Goal: Information Seeking & Learning: Check status

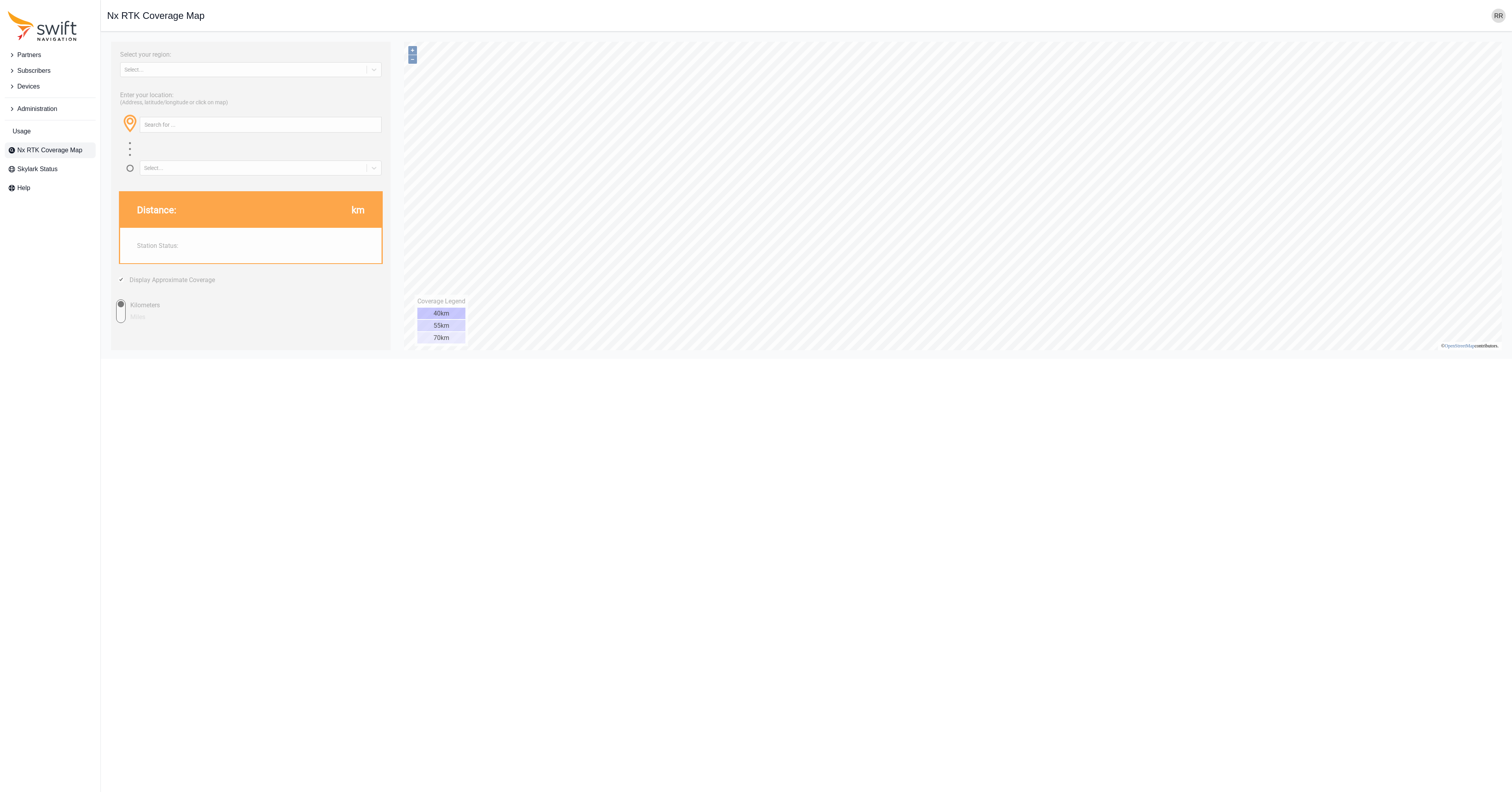
click at [461, 38] on div "Select your region: Select... Enter your location: (Address, latitude/longitude…" at bounding box center [806, 38] width 1399 height 0
click at [167, 73] on div "Select..." at bounding box center [244, 69] width 238 height 6
click at [170, 103] on div "[GEOGRAPHIC_DATA]" at bounding box center [251, 101] width 261 height 12
click at [167, 171] on div "Select..." at bounding box center [254, 168] width 218 height 6
click at [167, 202] on div "2nd Closest Station" at bounding box center [261, 203] width 242 height 12
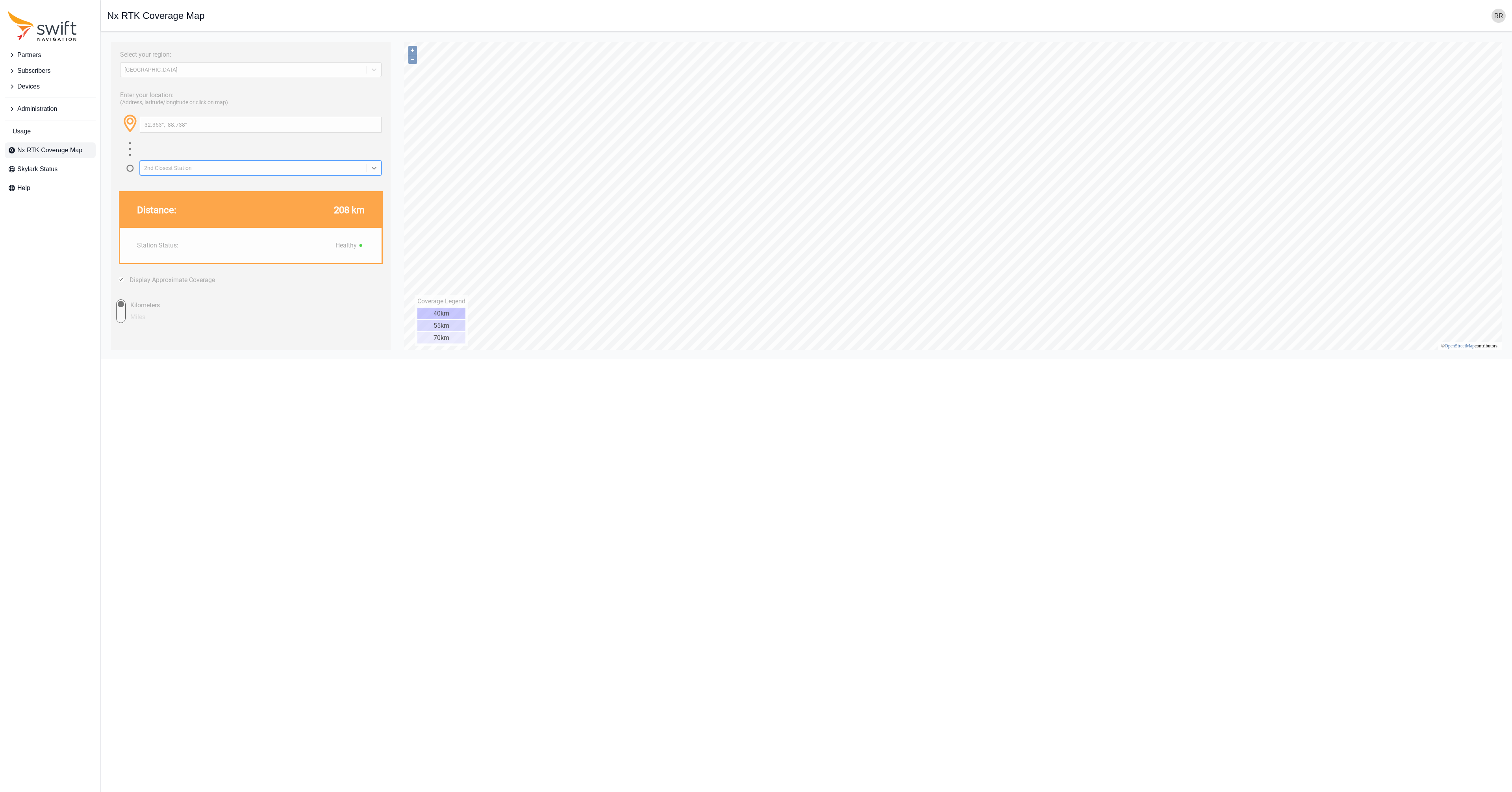
click at [154, 170] on div "2nd Closest Station" at bounding box center [254, 168] width 218 height 6
click at [160, 191] on div "Closest Station" at bounding box center [261, 191] width 242 height 12
click at [171, 171] on div "Closest Station" at bounding box center [254, 168] width 218 height 6
click at [167, 215] on div "[GEOGRAPHIC_DATA]" at bounding box center [261, 216] width 242 height 12
click at [207, 170] on div "[GEOGRAPHIC_DATA]" at bounding box center [254, 168] width 218 height 6
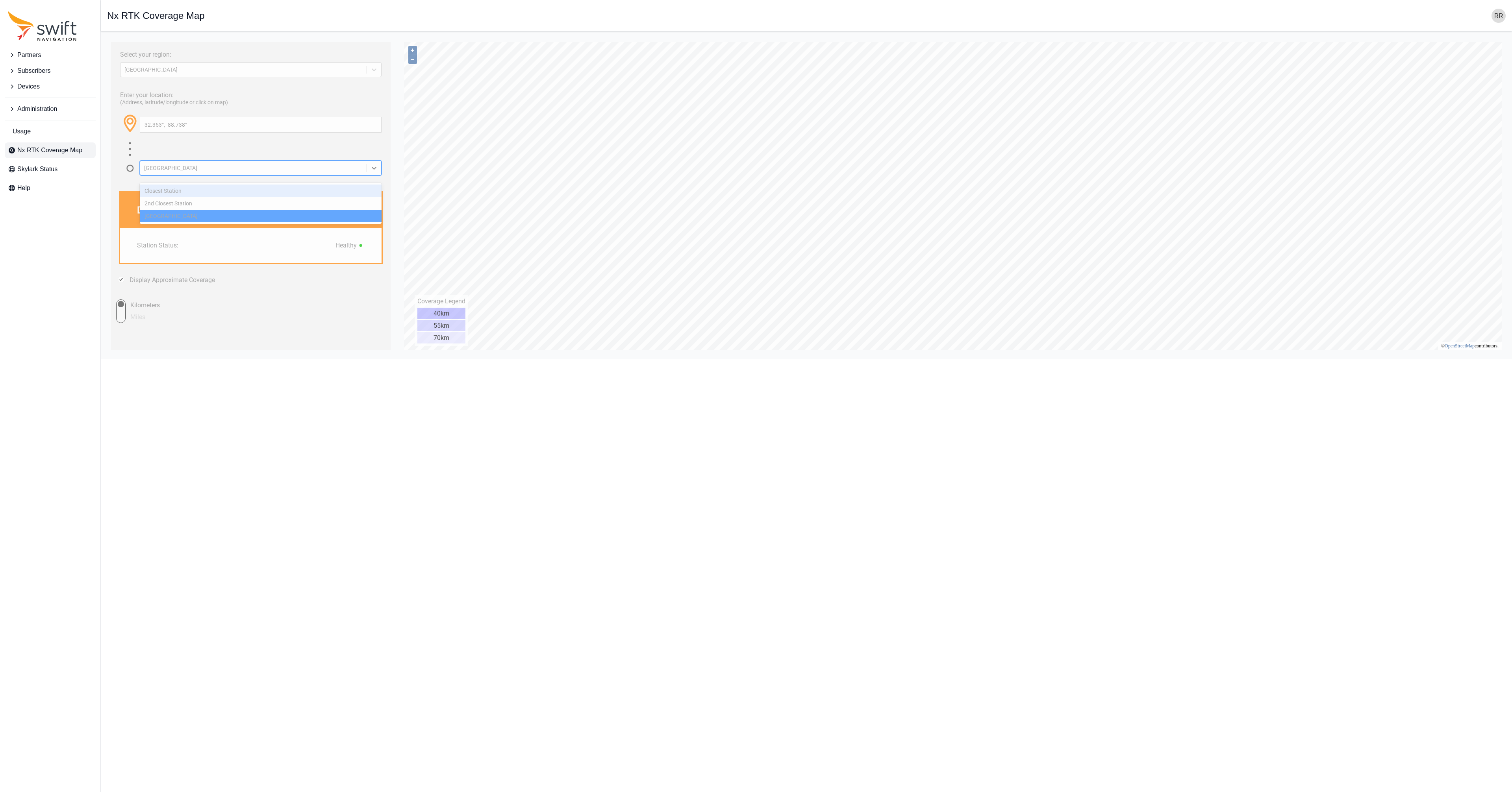
click at [179, 189] on div "Closest Station" at bounding box center [261, 191] width 242 height 12
click at [180, 189] on div "Select your region: [GEOGRAPHIC_DATA] Enter your location: (Address, latitude/l…" at bounding box center [251, 196] width 279 height 309
type input "31.951°, -90.430°"
click at [171, 284] on label "Display Approximate Coverage" at bounding box center [173, 280] width 86 height 8
click at [124, 282] on input "Display Approximate Coverage" at bounding box center [121, 279] width 5 height 5
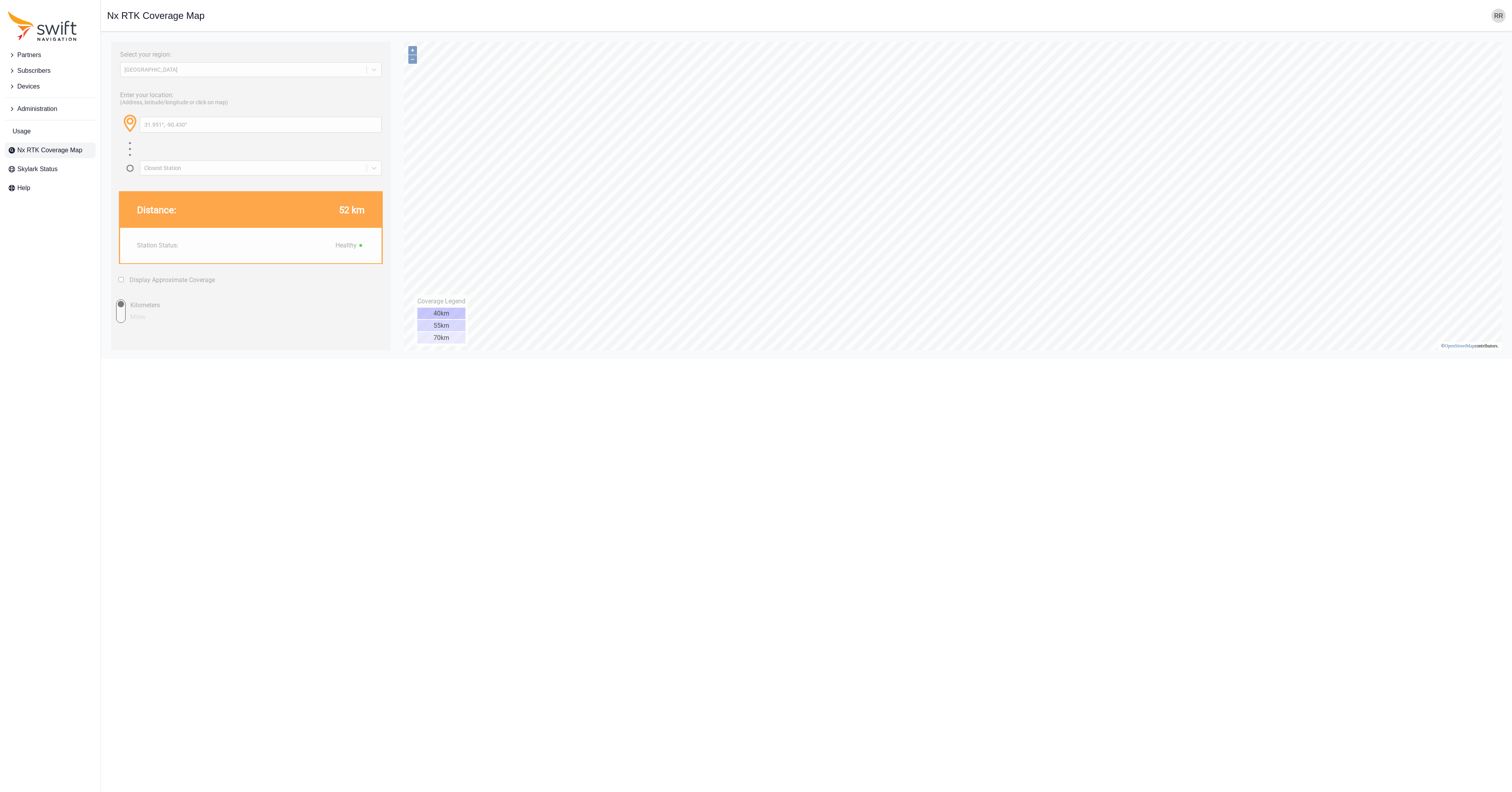
click at [171, 284] on label "Display Approximate Coverage" at bounding box center [173, 280] width 86 height 8
click at [124, 282] on input "Display Approximate Coverage" at bounding box center [121, 279] width 5 height 5
checkbox input "true"
type input "30.723°, -90.785°"
click at [194, 80] on div "Select your region: [GEOGRAPHIC_DATA] Enter your location: (Address, latitude/l…" at bounding box center [251, 196] width 279 height 309
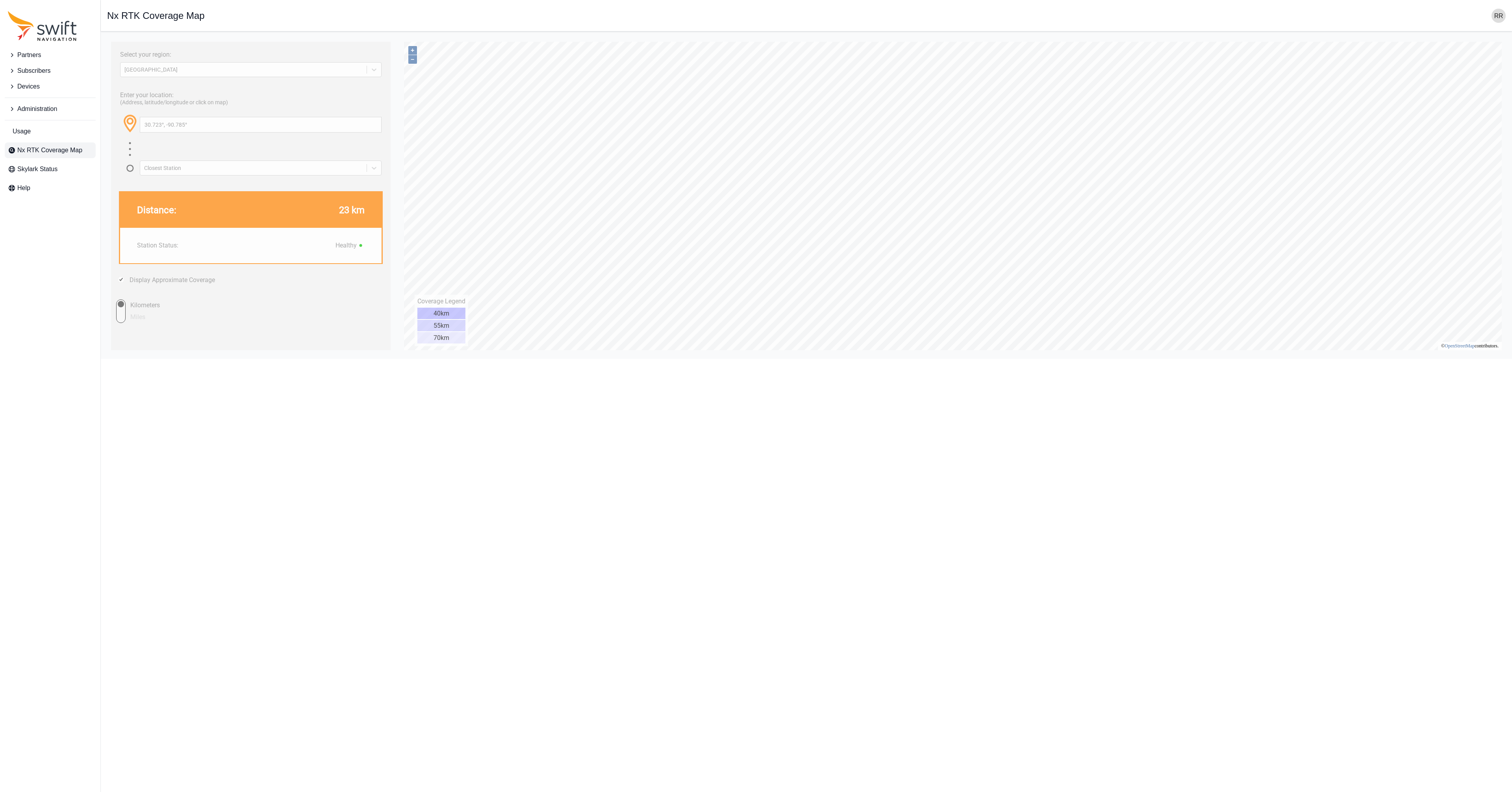
click at [534, 359] on html "Partners Subscribers Devices Administration Usage Nx RTK Coverage Map Skylark S…" at bounding box center [756, 180] width 1512 height 359
